Goal: Task Accomplishment & Management: Complete application form

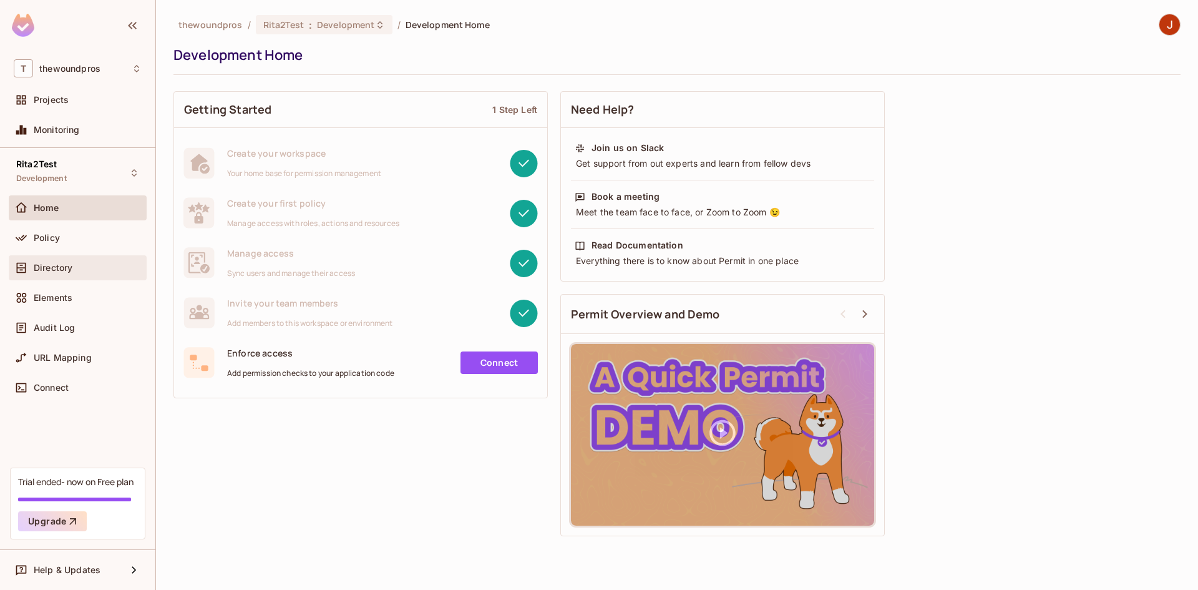
click at [92, 276] on div "Directory" at bounding box center [78, 267] width 138 height 25
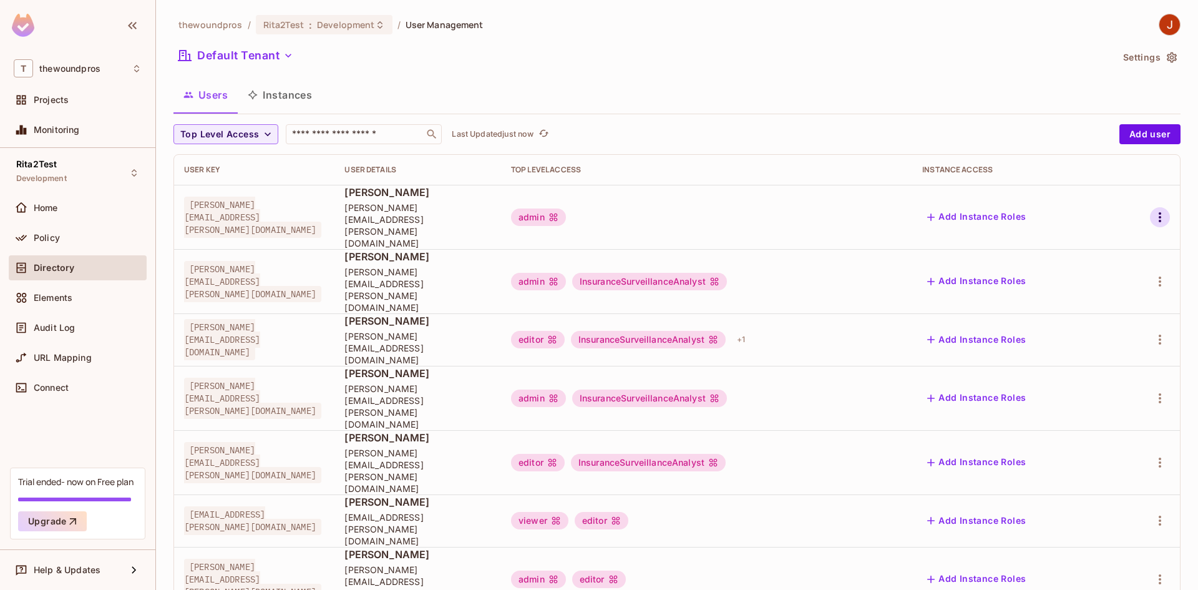
click at [1153, 211] on icon "button" at bounding box center [1160, 217] width 15 height 15
click at [1089, 240] on span "Edit" at bounding box center [1085, 234] width 24 height 20
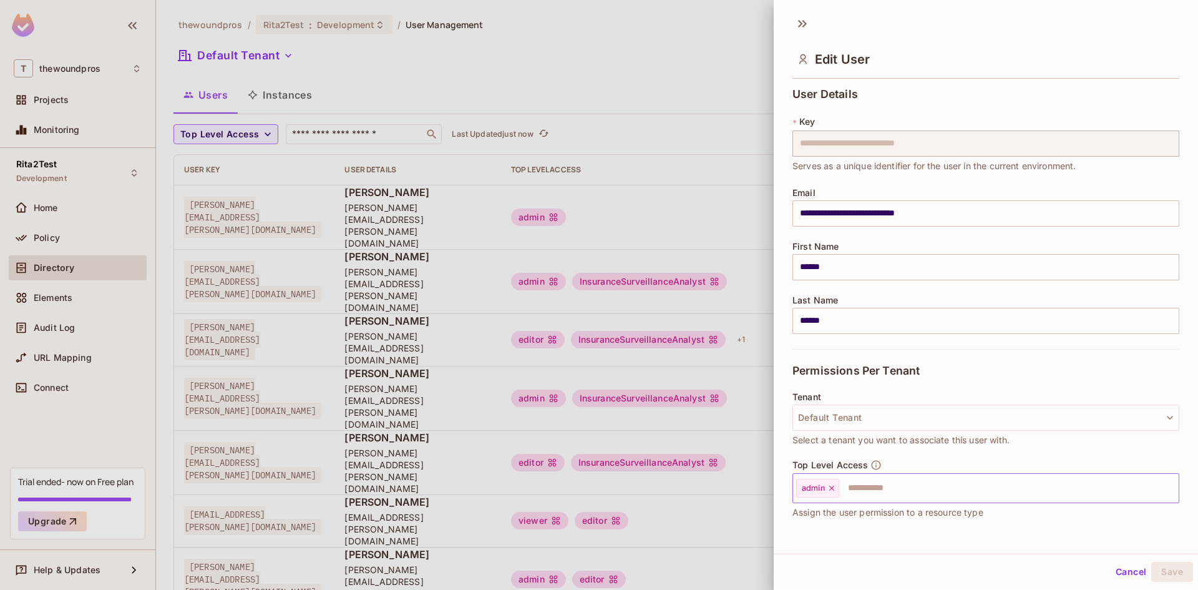
click at [831, 489] on icon at bounding box center [831, 488] width 9 height 9
click at [1169, 572] on button "Save" at bounding box center [1172, 572] width 42 height 20
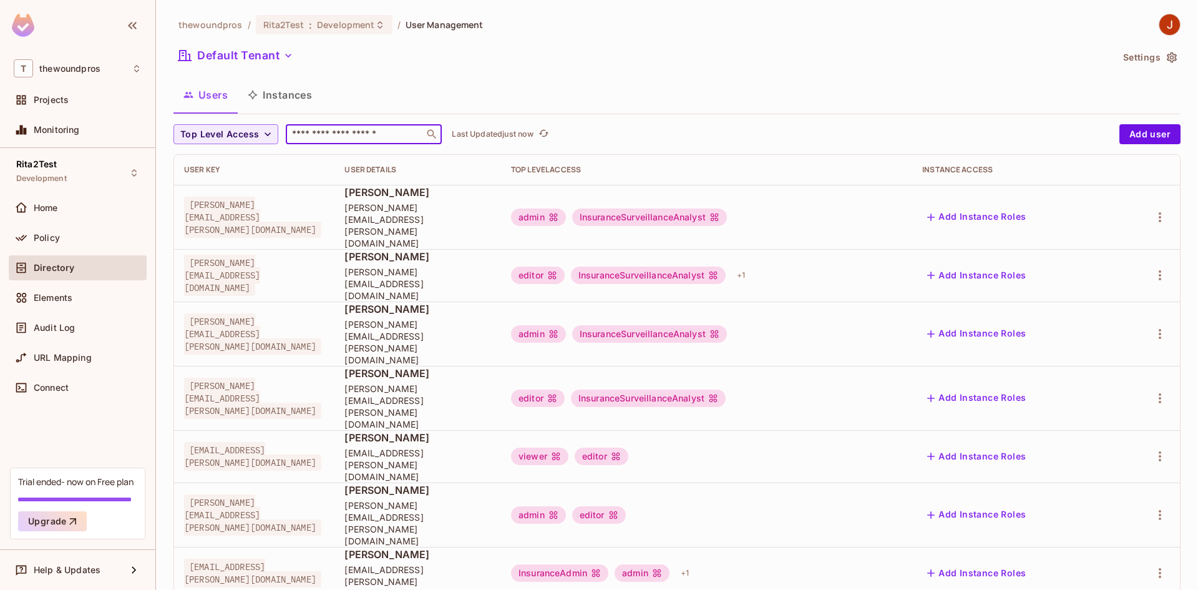
click at [315, 130] on input "text" at bounding box center [355, 134] width 131 height 12
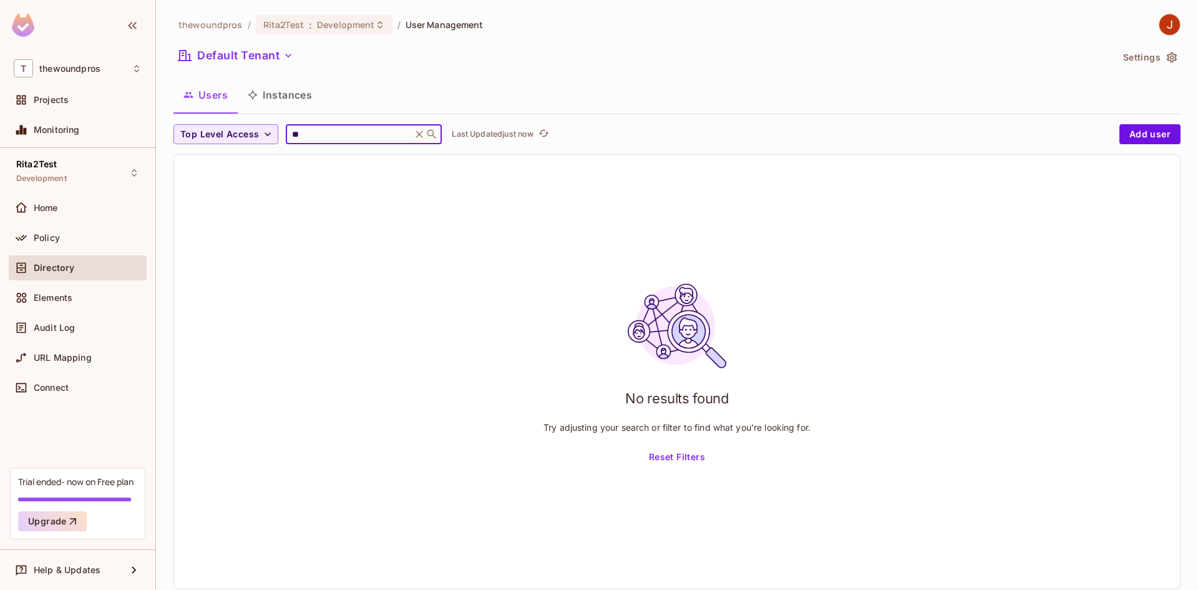
type input "*"
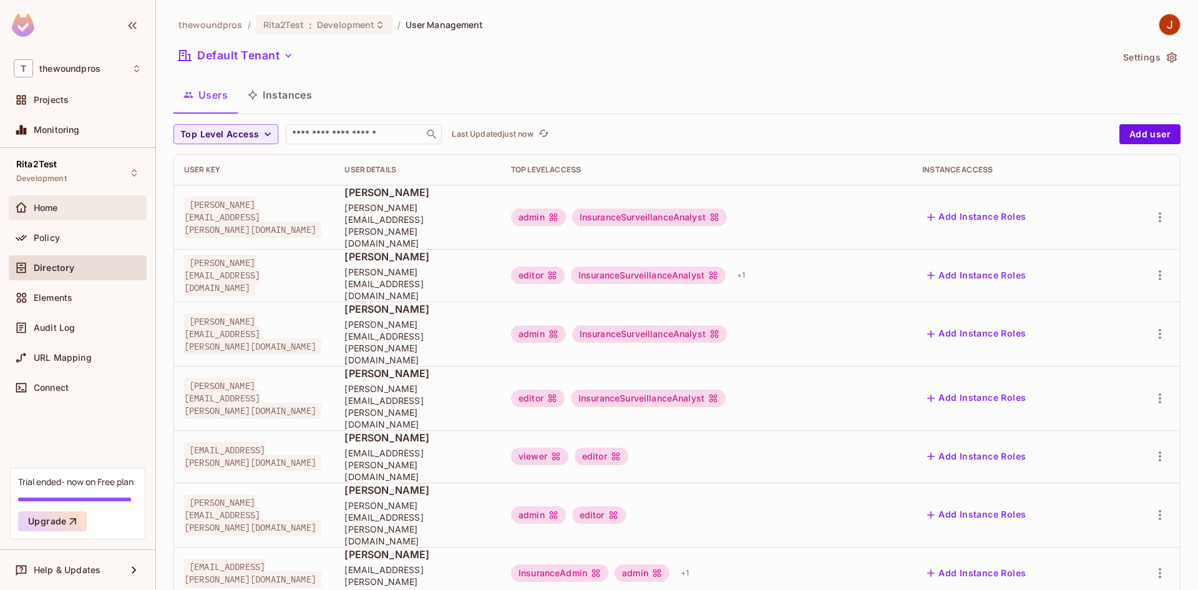
click at [87, 210] on div "Home" at bounding box center [88, 208] width 108 height 10
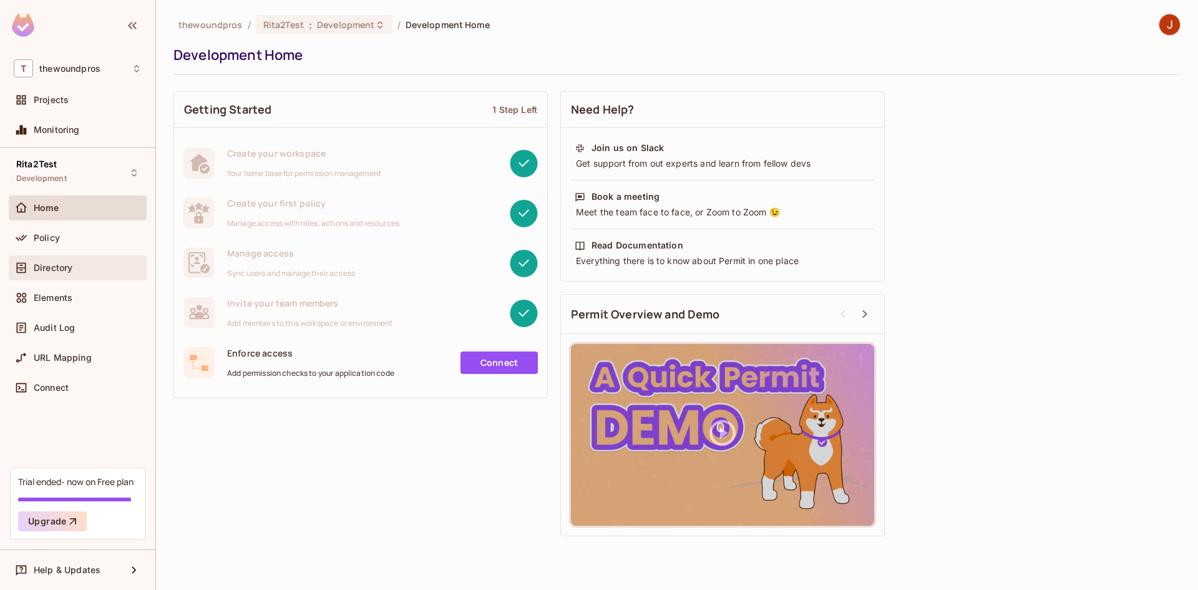
click at [71, 279] on div "Directory" at bounding box center [78, 267] width 138 height 25
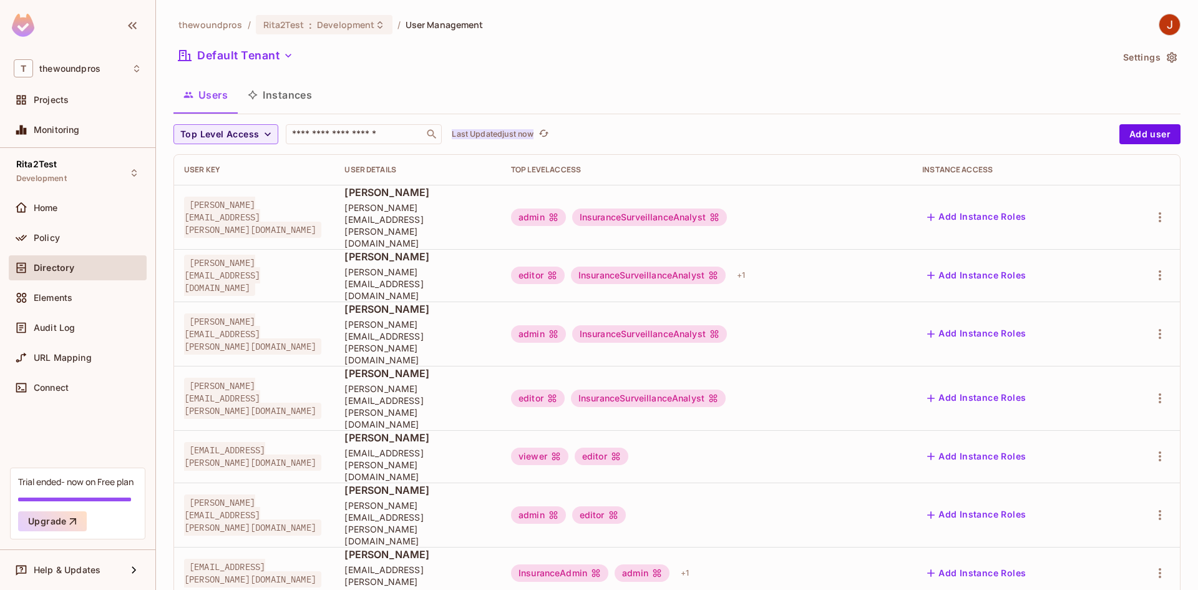
click at [499, 130] on p "Last Updated just now" at bounding box center [493, 134] width 82 height 10
click at [265, 140] on icon "button" at bounding box center [267, 134] width 12 height 12
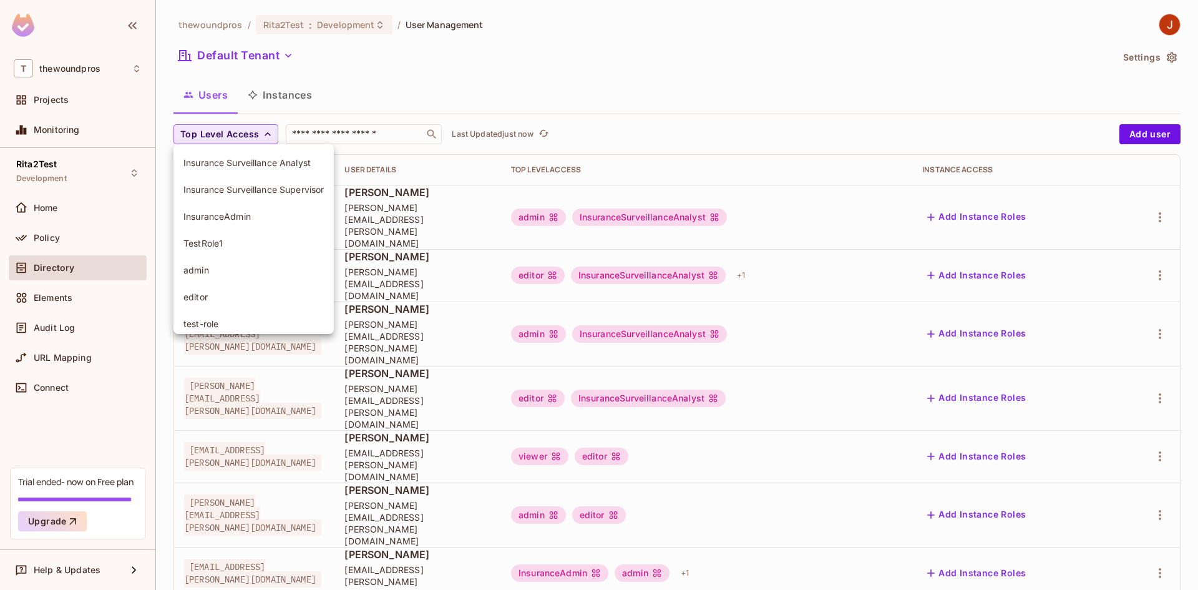
scroll to position [62, 0]
click at [69, 235] on div at bounding box center [599, 295] width 1198 height 590
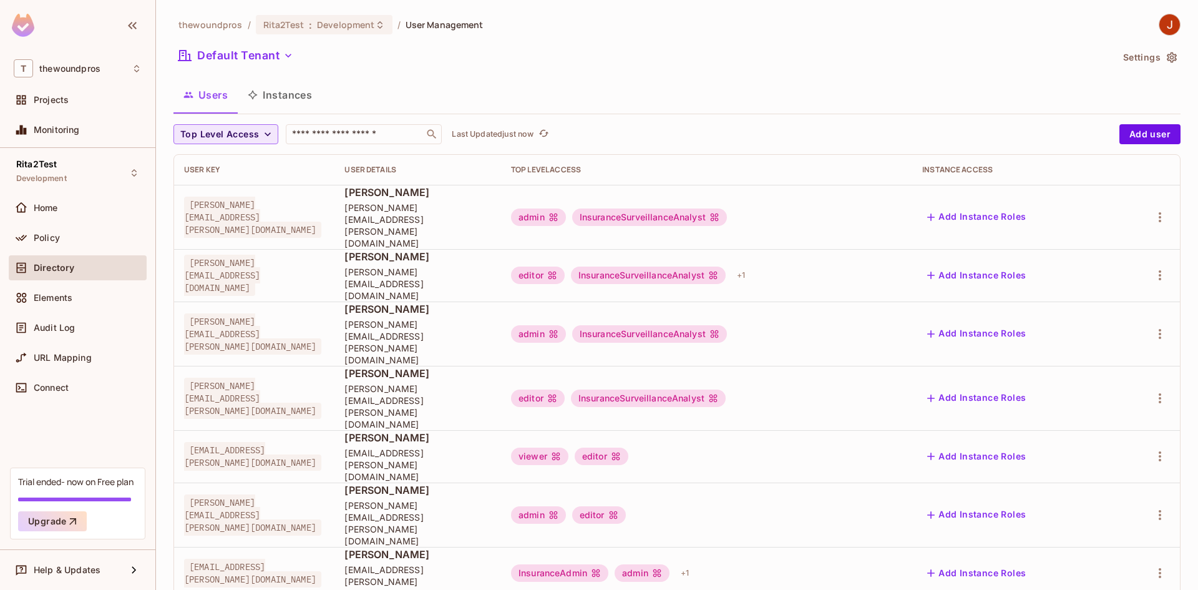
click at [69, 235] on div "Policy" at bounding box center [88, 238] width 108 height 10
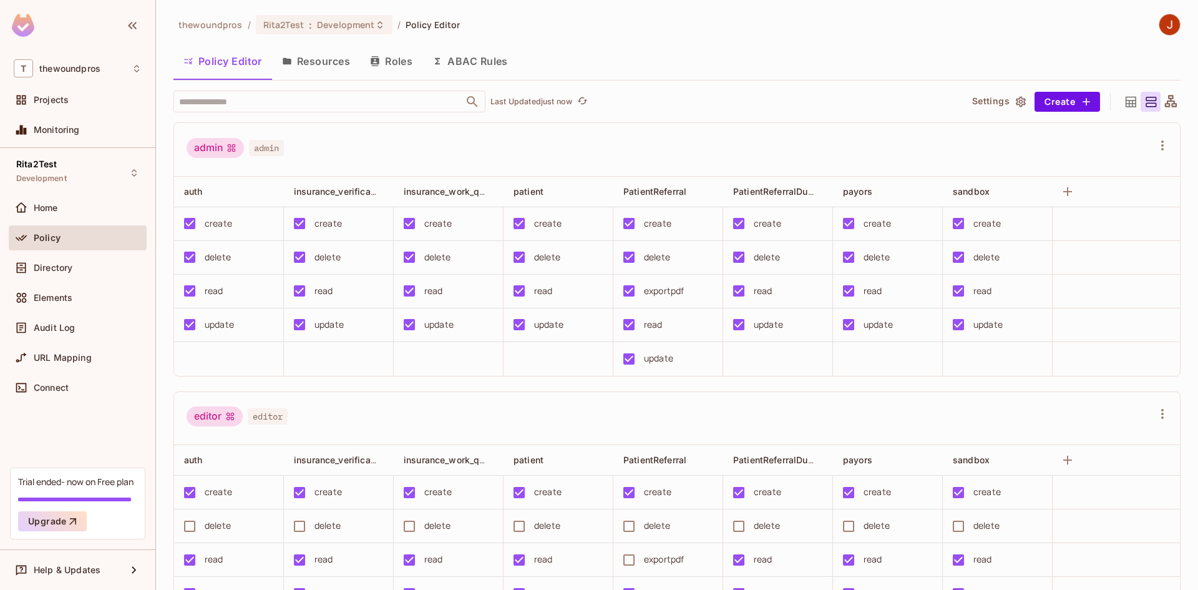
click at [81, 222] on div "Home" at bounding box center [78, 210] width 138 height 30
click at [81, 218] on div "Home" at bounding box center [78, 207] width 138 height 25
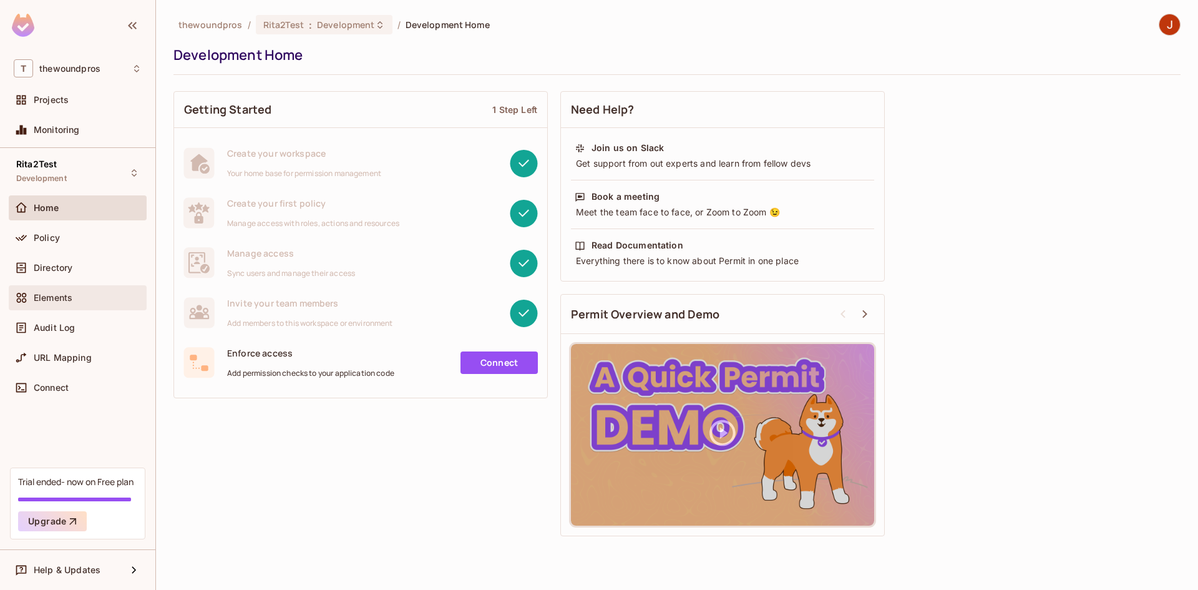
click at [79, 289] on div "Elements" at bounding box center [78, 297] width 138 height 25
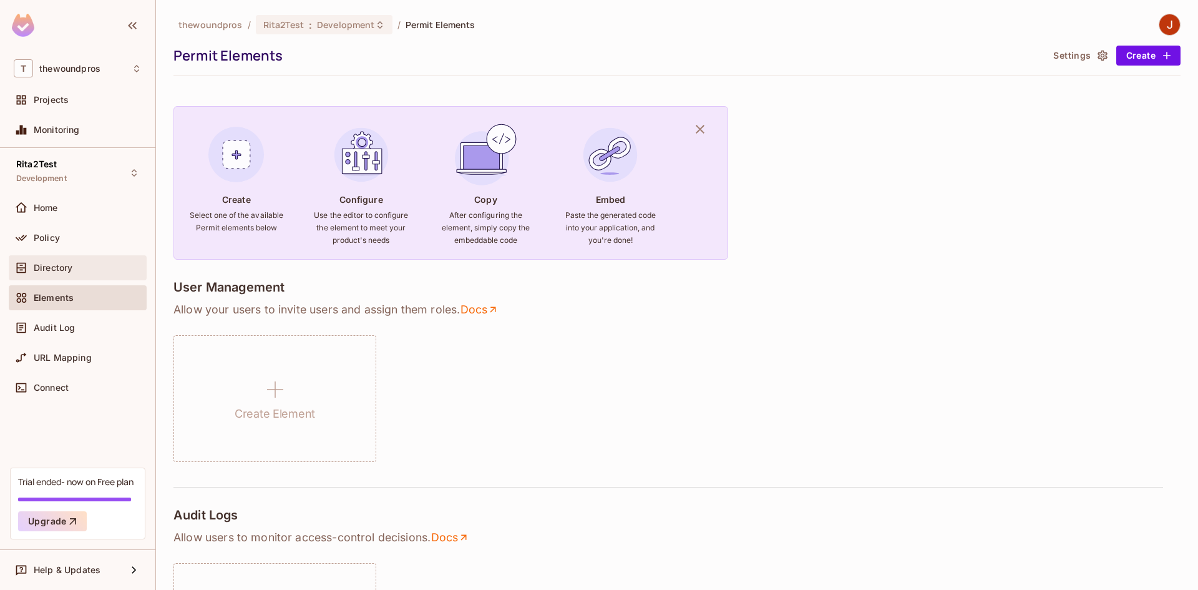
click at [90, 276] on div "Directory" at bounding box center [78, 267] width 138 height 25
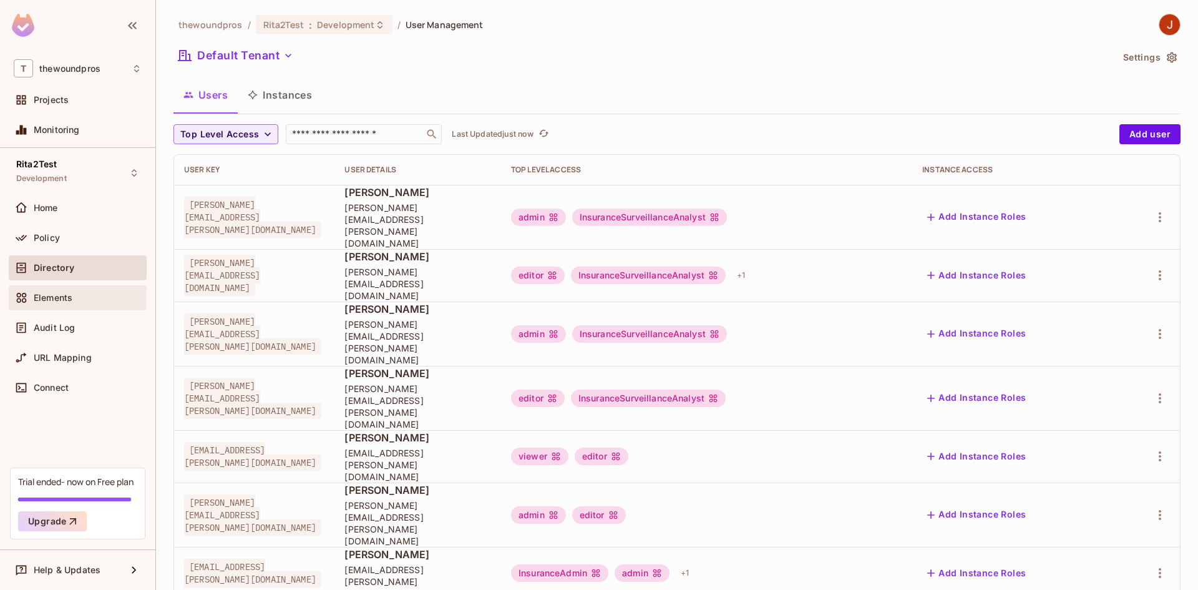
click at [93, 303] on div "Elements" at bounding box center [78, 297] width 128 height 15
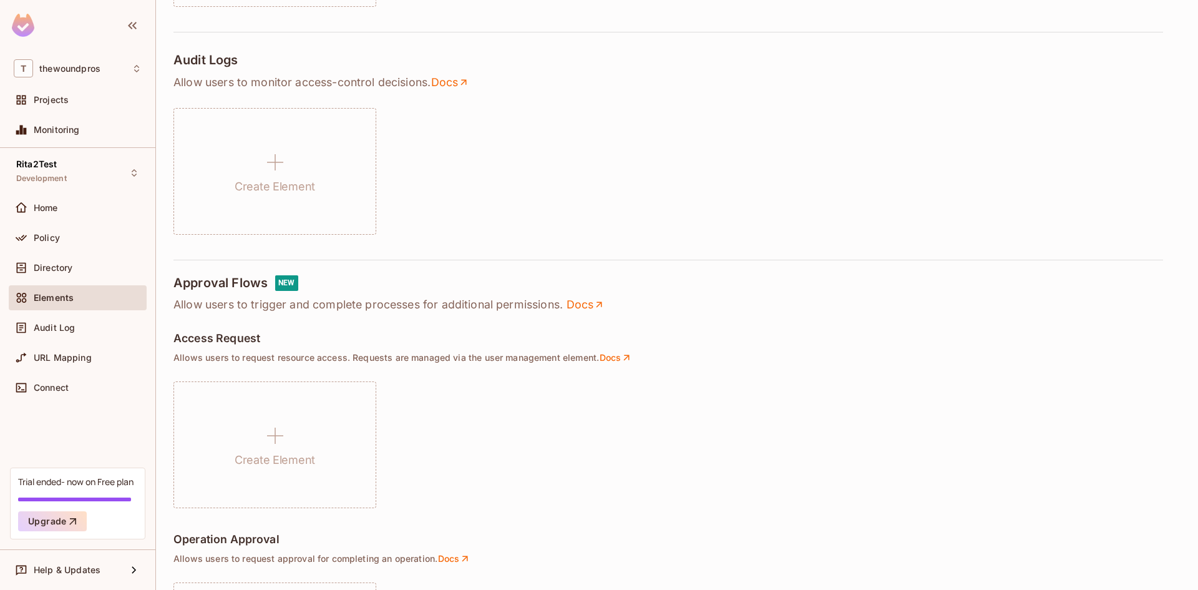
scroll to position [456, 0]
click at [99, 256] on div "Directory" at bounding box center [78, 267] width 138 height 25
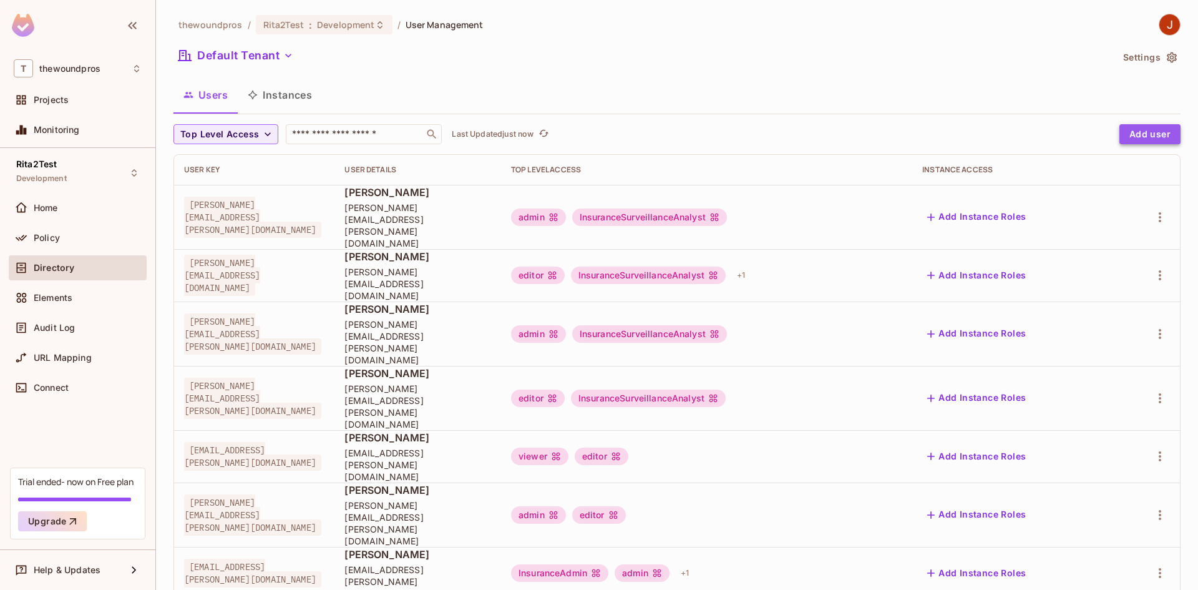
click at [1150, 137] on button "Add user" at bounding box center [1150, 134] width 61 height 20
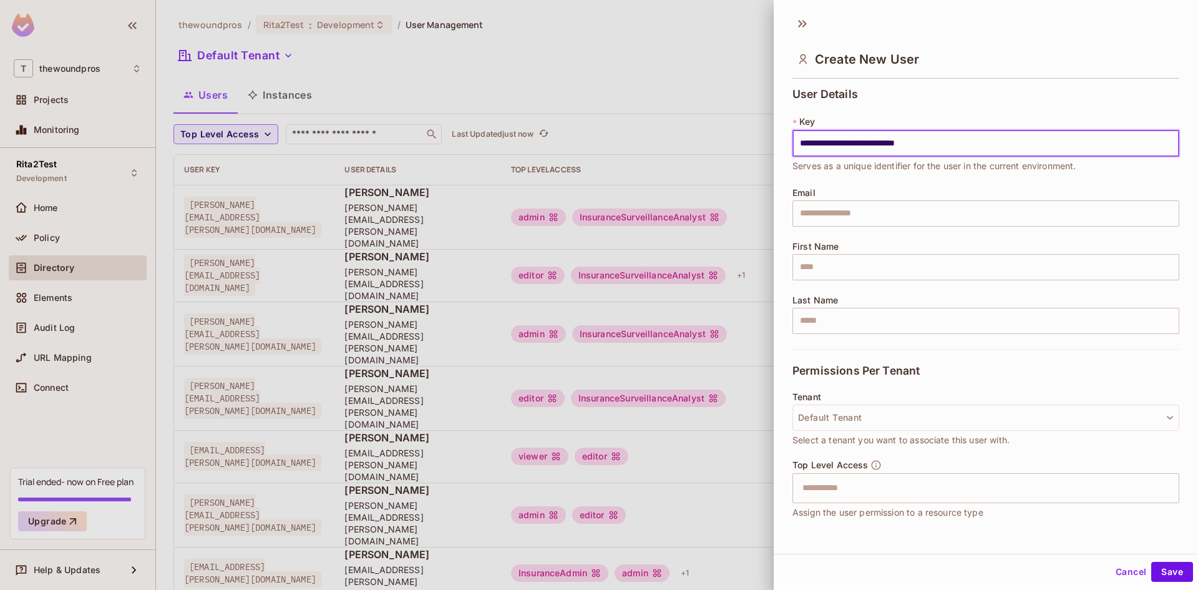
drag, startPoint x: 975, startPoint y: 150, endPoint x: 723, endPoint y: 152, distance: 252.1
click at [723, 152] on div "**********" at bounding box center [599, 295] width 1198 height 590
type input "**********"
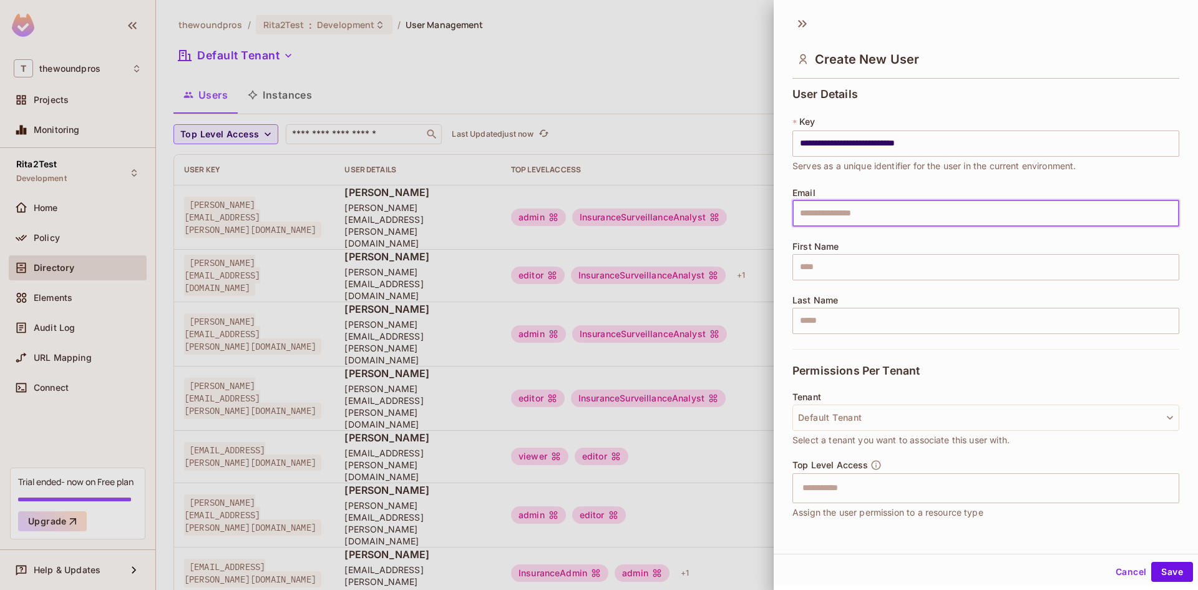
click at [993, 213] on input "text" at bounding box center [986, 213] width 387 height 26
paste input "**********"
type input "**********"
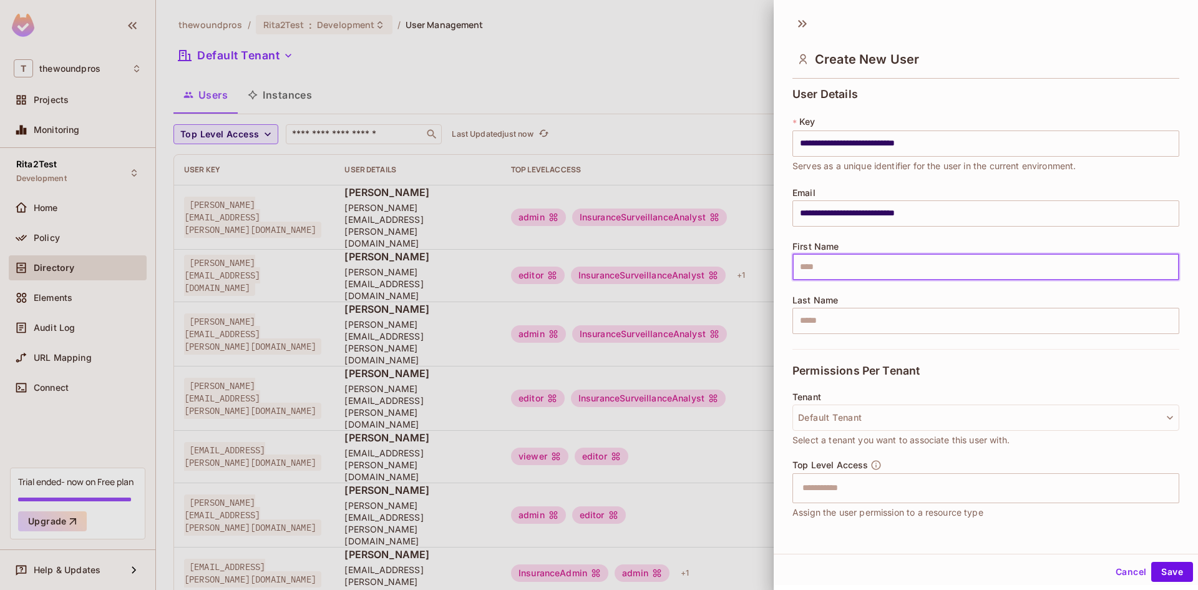
click at [994, 271] on input "text" at bounding box center [986, 267] width 387 height 26
type input "******"
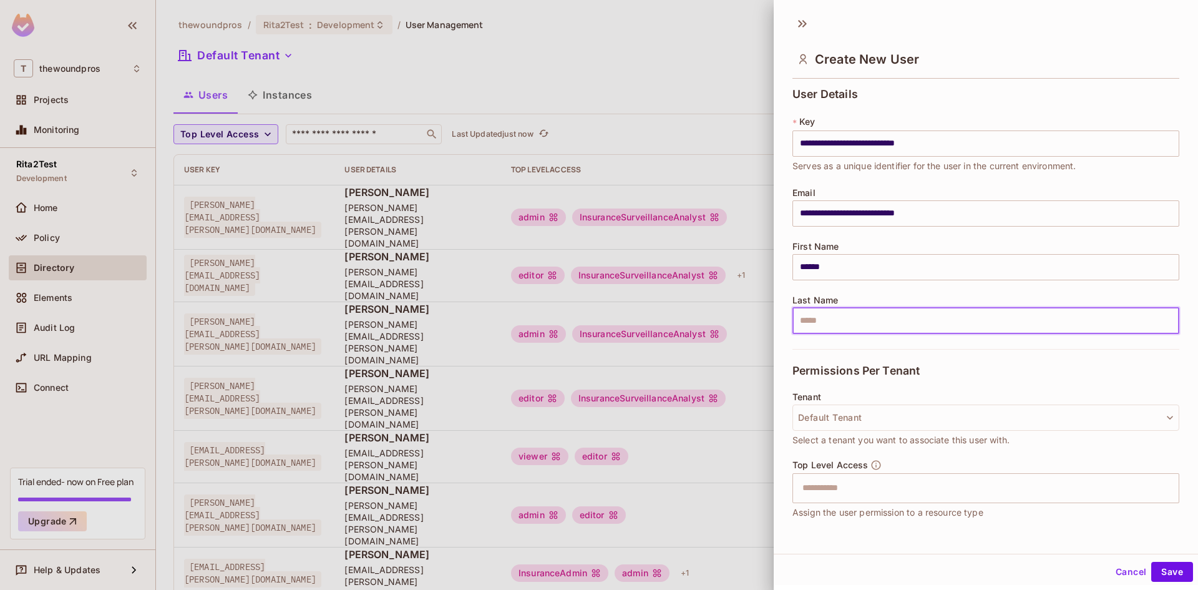
click at [1030, 328] on input "text" at bounding box center [986, 321] width 387 height 26
type input "******"
click at [1036, 373] on div "Permissions Per Tenant" at bounding box center [986, 370] width 387 height 43
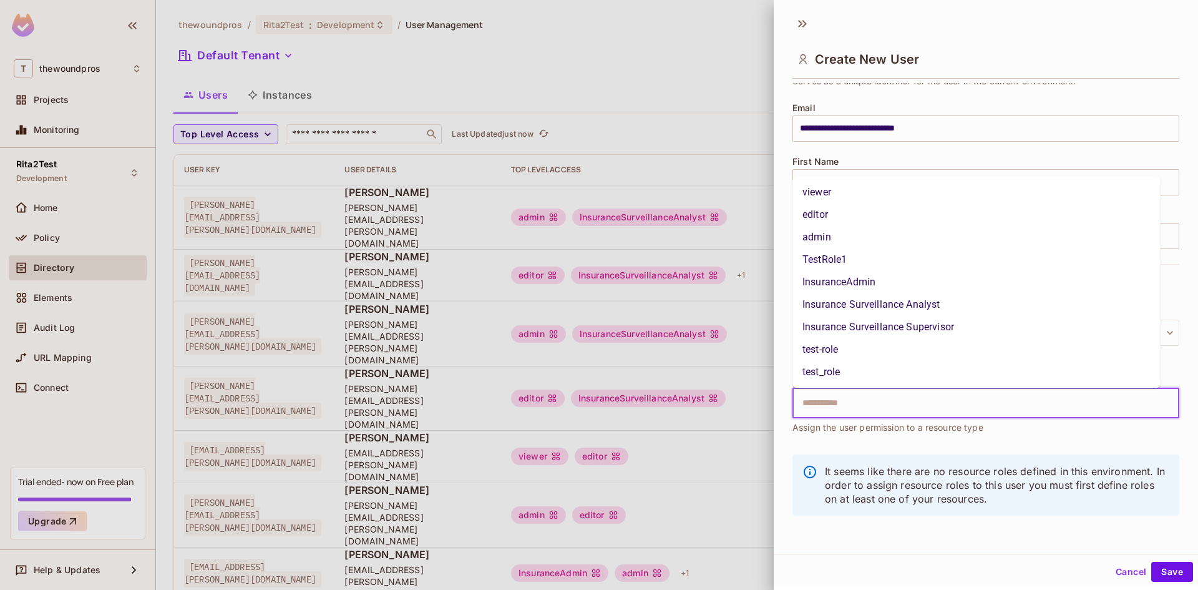
click at [1057, 397] on input "text" at bounding box center [975, 403] width 360 height 25
click at [901, 366] on li "test_role" at bounding box center [977, 372] width 368 height 22
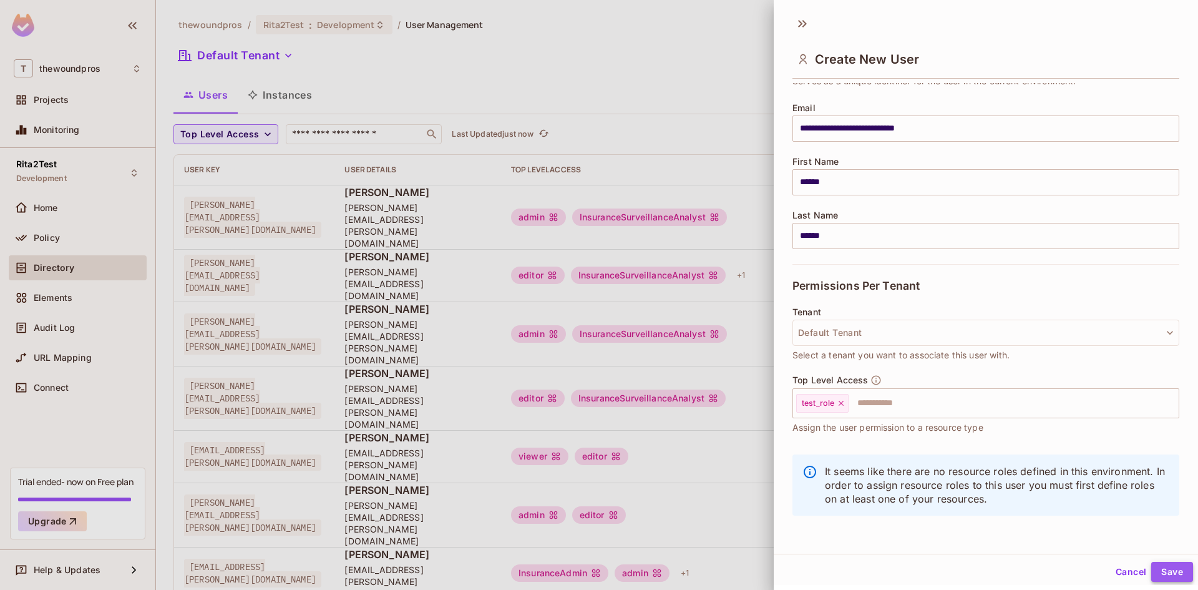
click at [1168, 567] on button "Save" at bounding box center [1172, 572] width 42 height 20
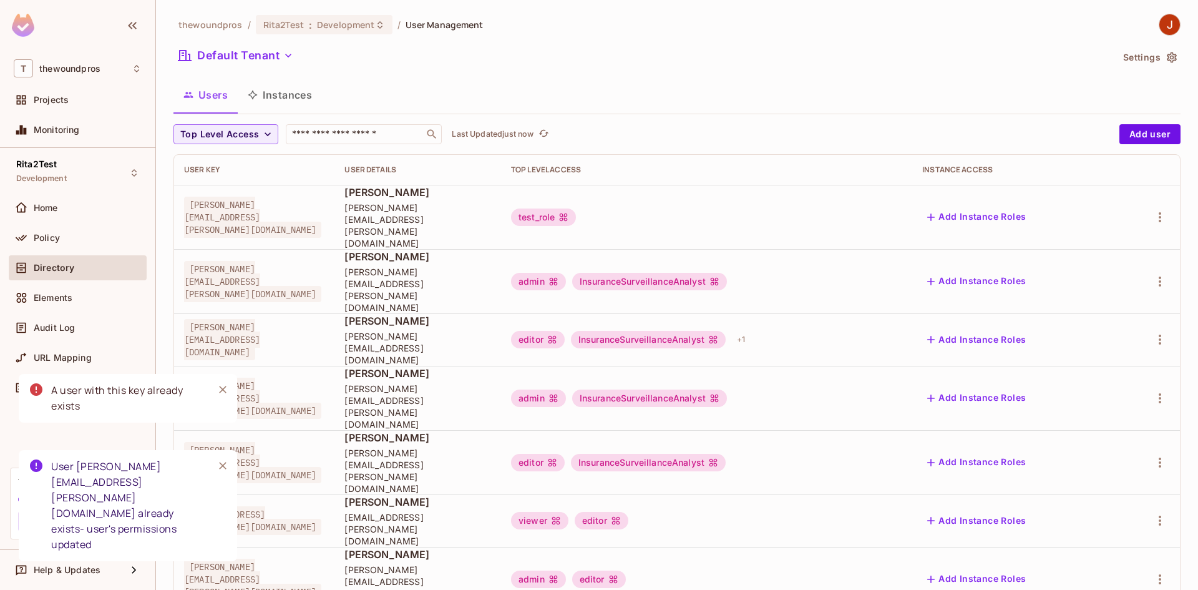
click at [104, 527] on div "User javier.amador@thewoundpros.com already exists- user's permissions updated" at bounding box center [127, 506] width 152 height 94
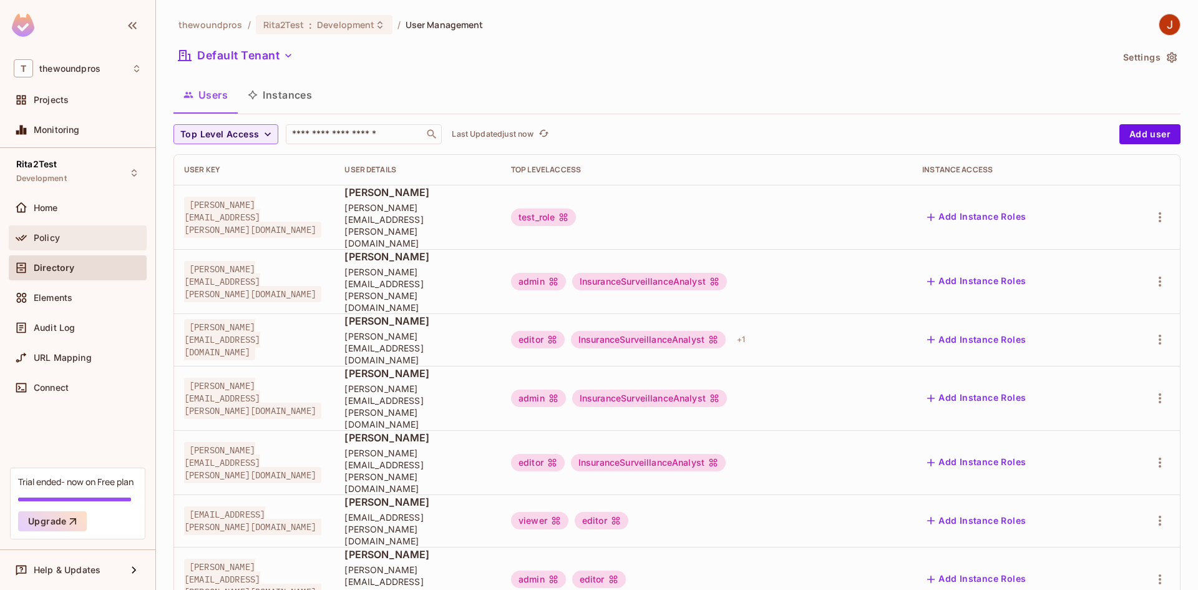
click at [76, 229] on div "Policy" at bounding box center [78, 237] width 138 height 25
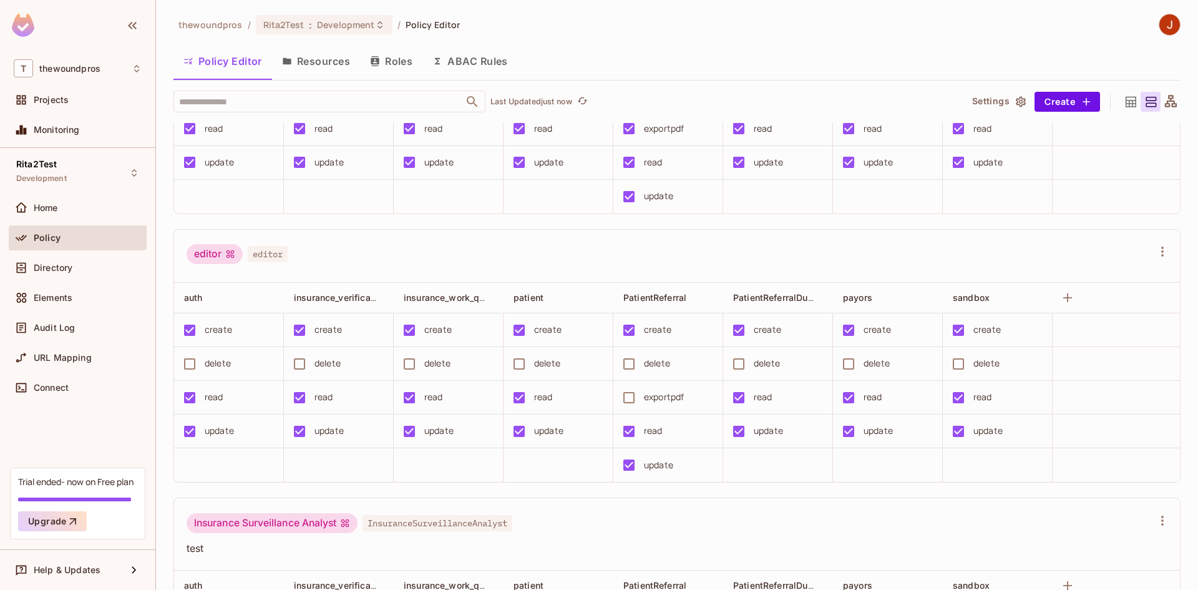
scroll to position [177, 0]
